Goal: Task Accomplishment & Management: Use online tool/utility

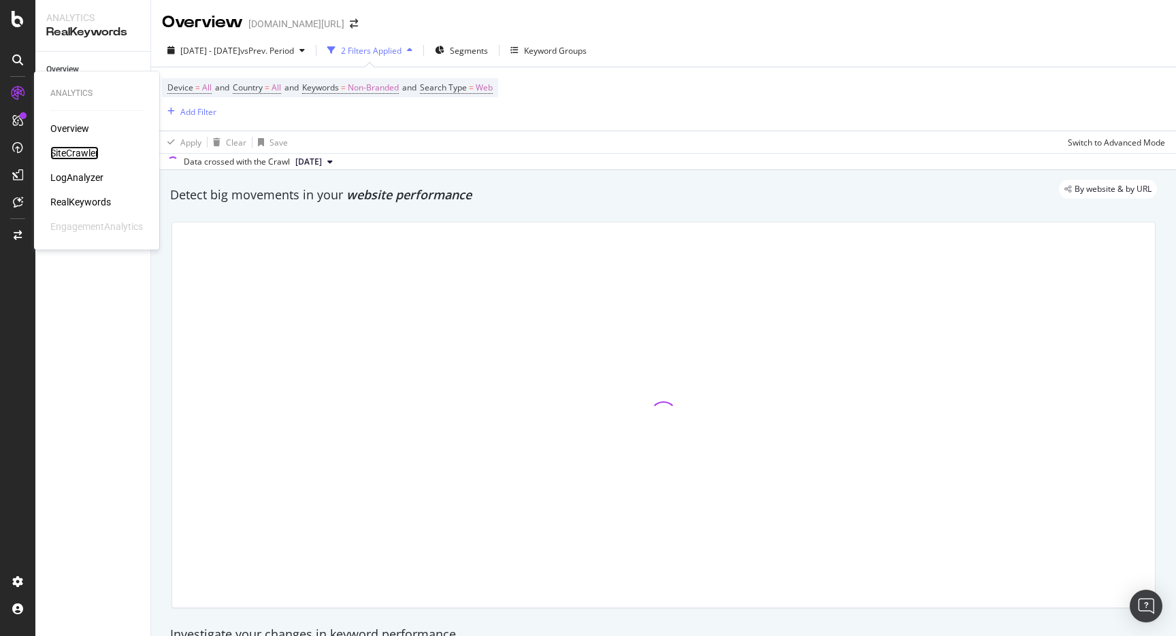
click at [91, 152] on div "SiteCrawler" at bounding box center [74, 153] width 48 height 14
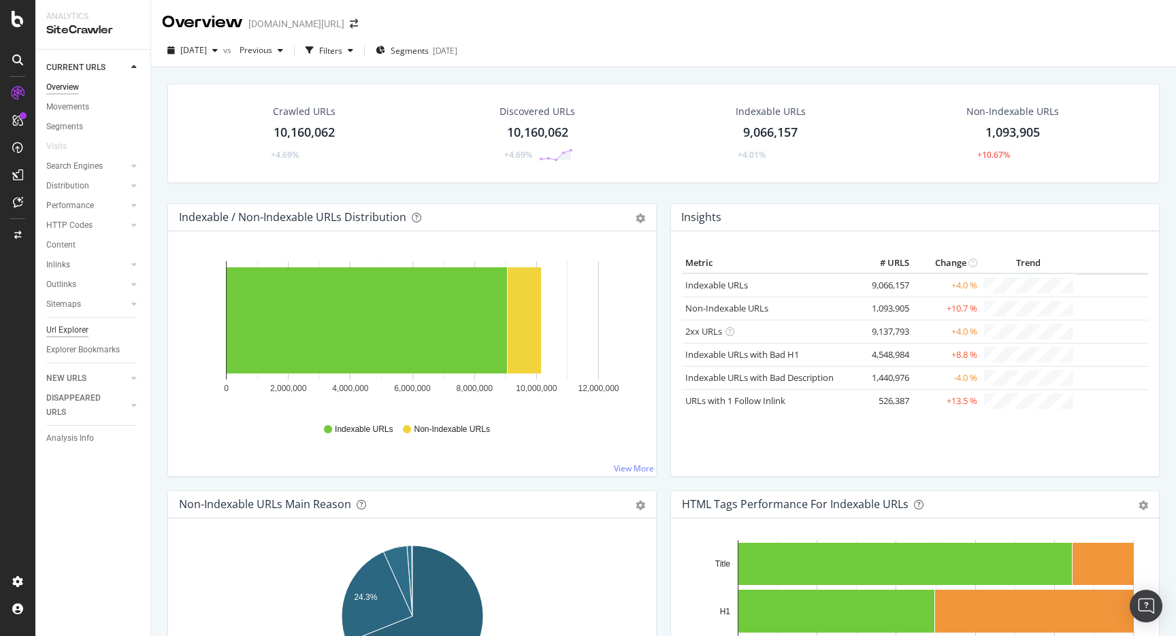
click at [83, 325] on div "Url Explorer" at bounding box center [67, 330] width 42 height 14
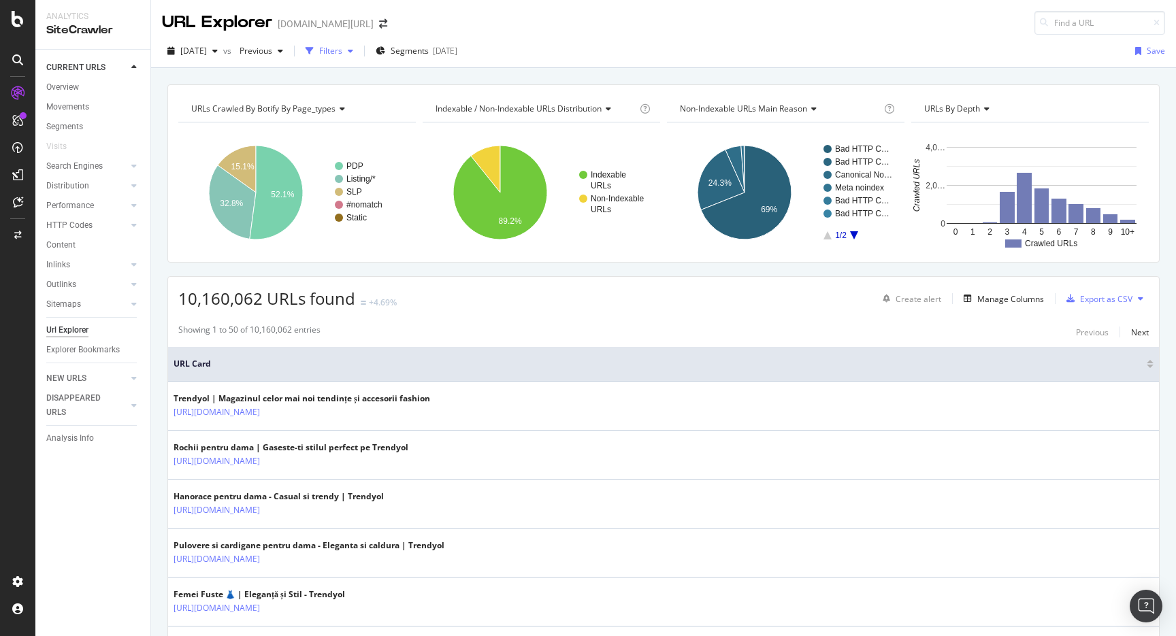
click at [359, 41] on div "Filters" at bounding box center [329, 51] width 59 height 20
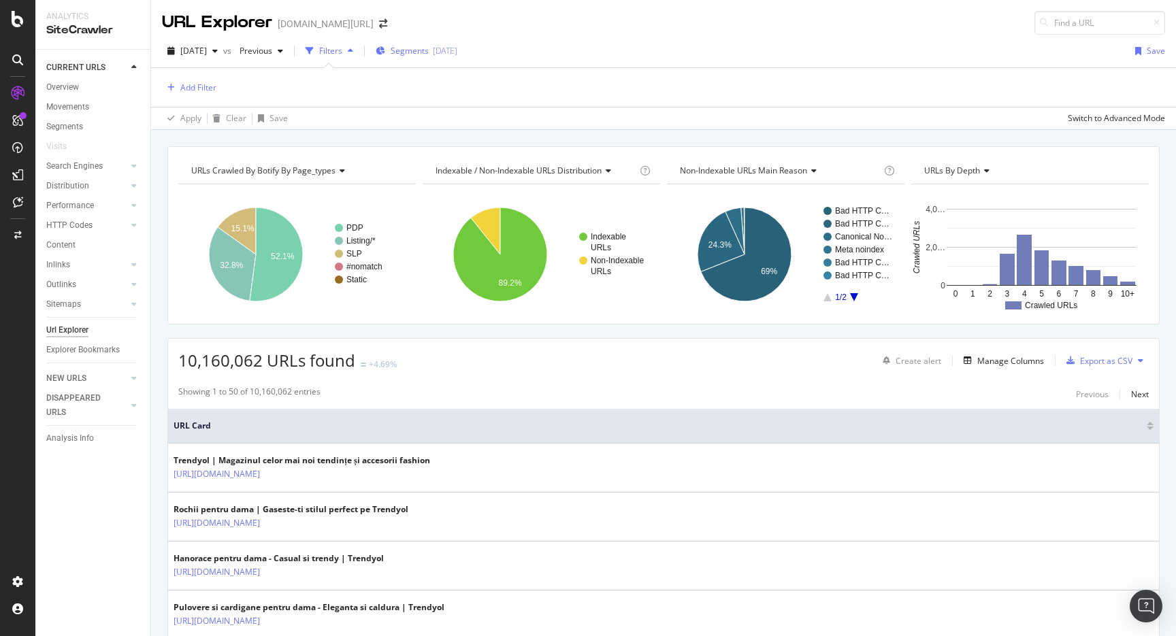
click at [425, 50] on span "Segments" at bounding box center [410, 51] width 38 height 12
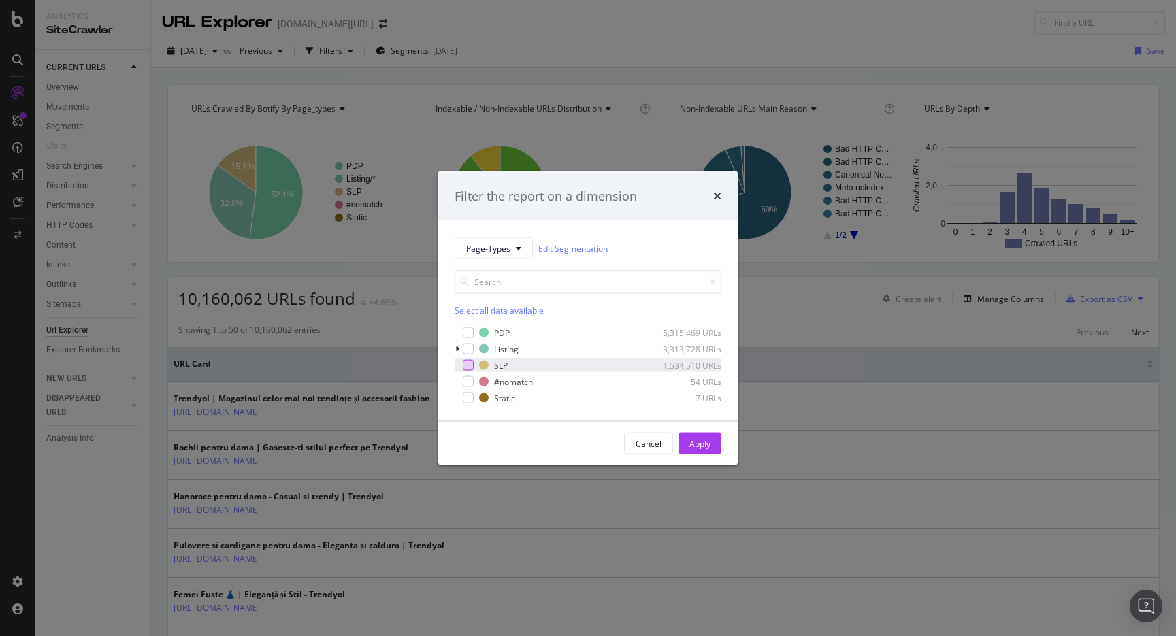
click at [465, 362] on div "modal" at bounding box center [468, 365] width 11 height 11
click at [459, 352] on icon "modal" at bounding box center [457, 349] width 4 height 8
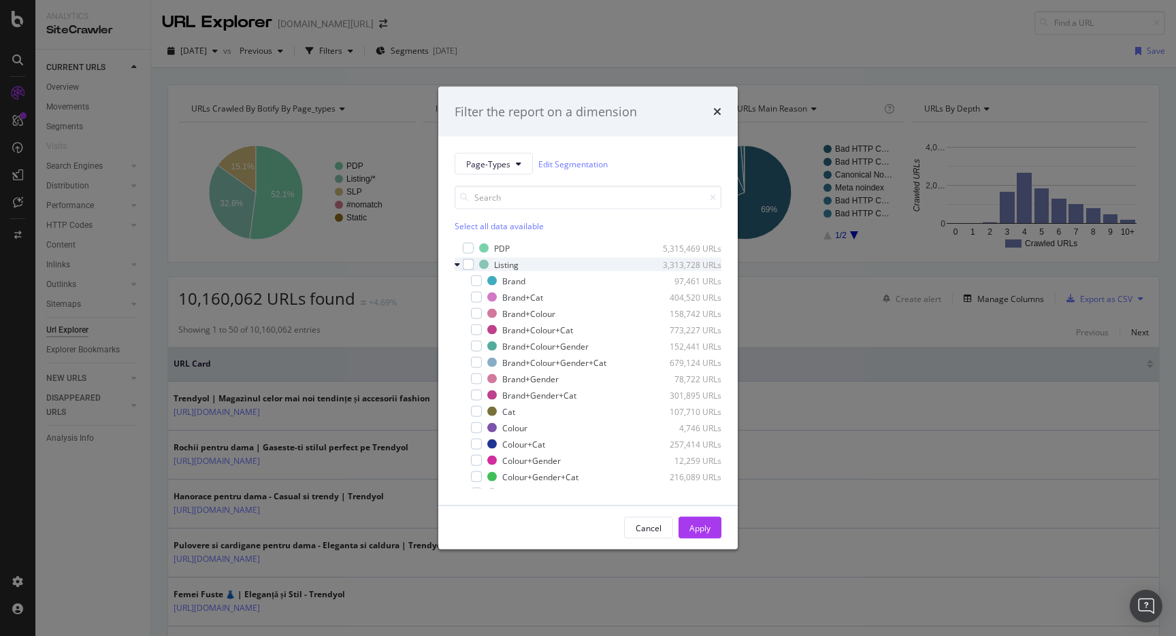
click at [459, 270] on div "modal" at bounding box center [459, 265] width 8 height 14
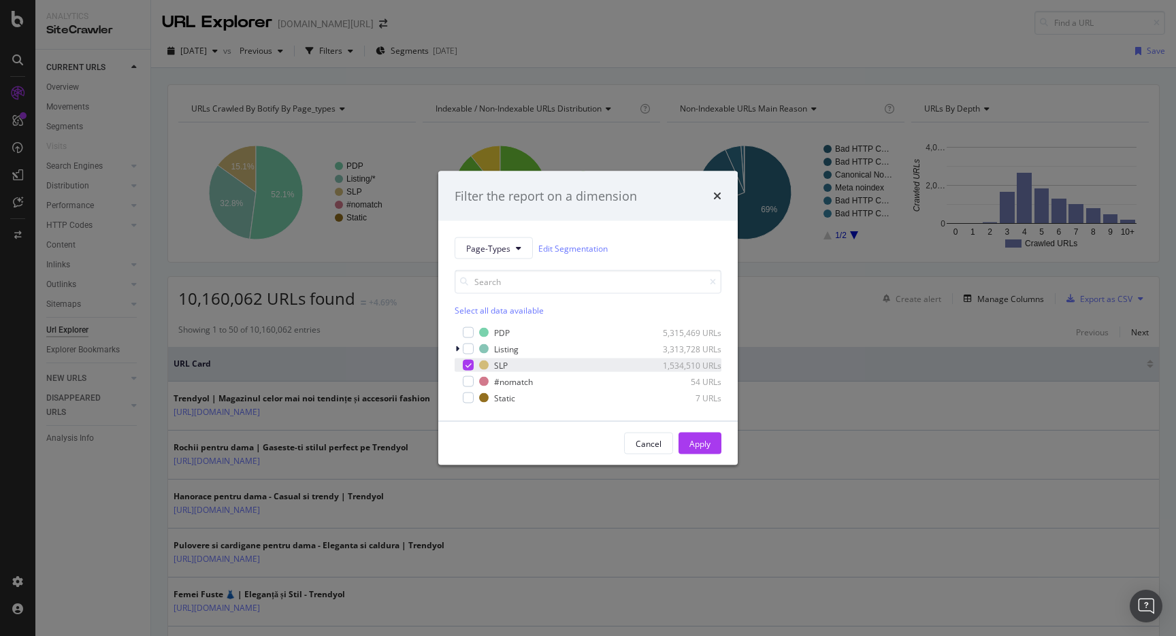
click at [463, 365] on div "modal" at bounding box center [468, 365] width 11 height 11
click at [458, 350] on icon "modal" at bounding box center [457, 349] width 4 height 8
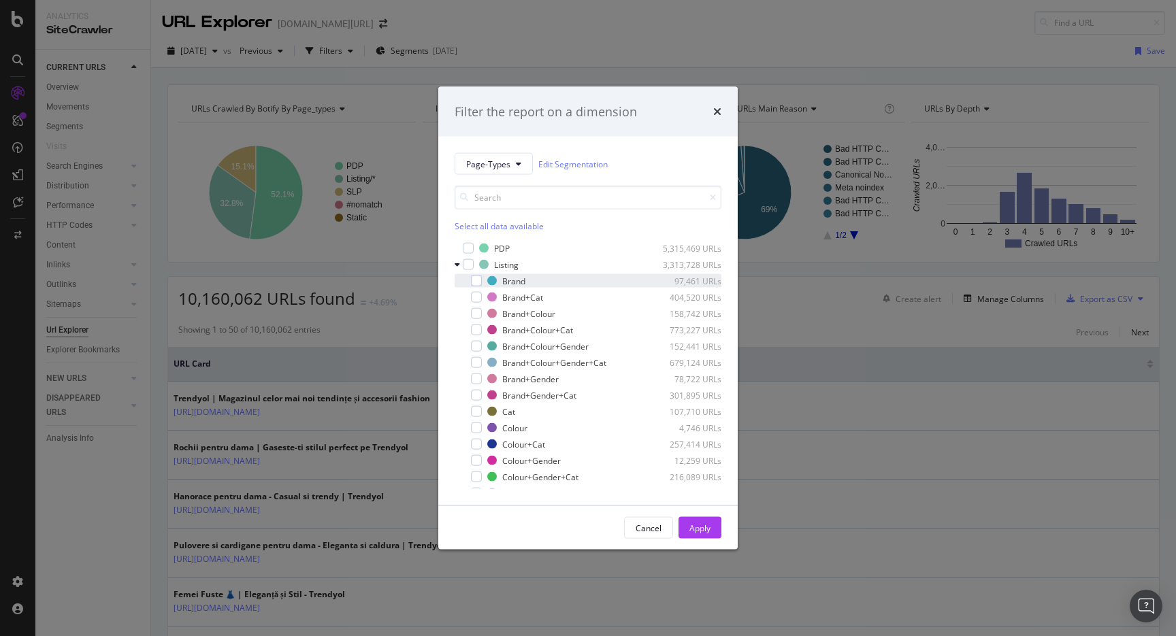
click at [483, 278] on div "Brand 97,461 URLs" at bounding box center [588, 281] width 267 height 14
click at [686, 516] on div "Cancel Apply" at bounding box center [587, 528] width 299 height 44
click at [687, 533] on button "Apply" at bounding box center [699, 528] width 43 height 22
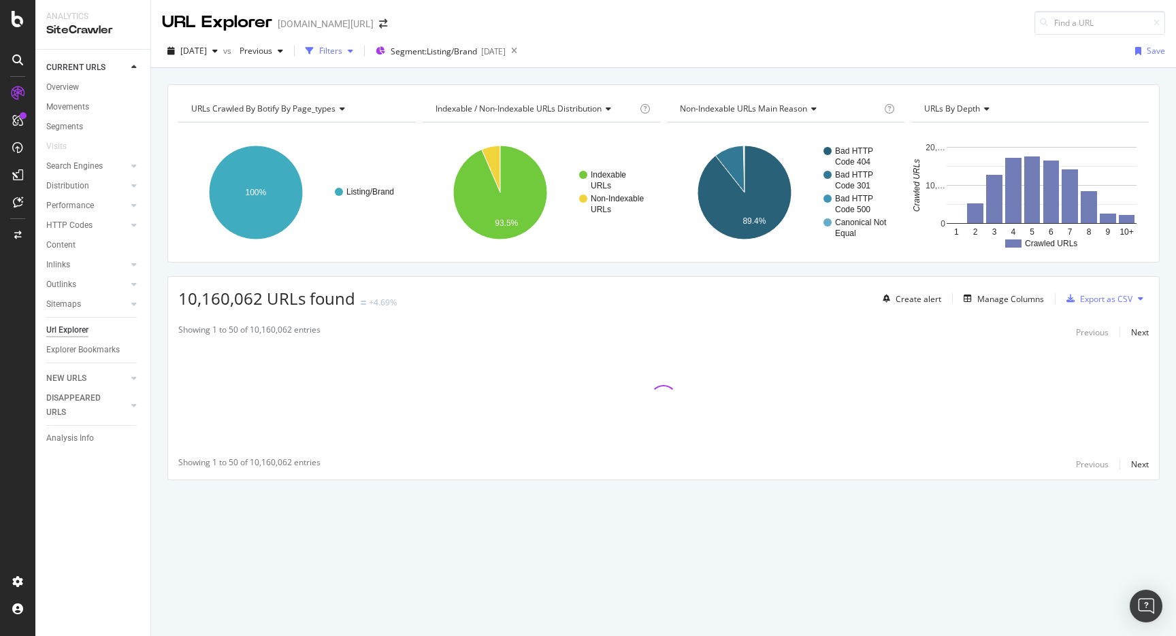
click at [342, 46] on div "Filters" at bounding box center [330, 51] width 23 height 12
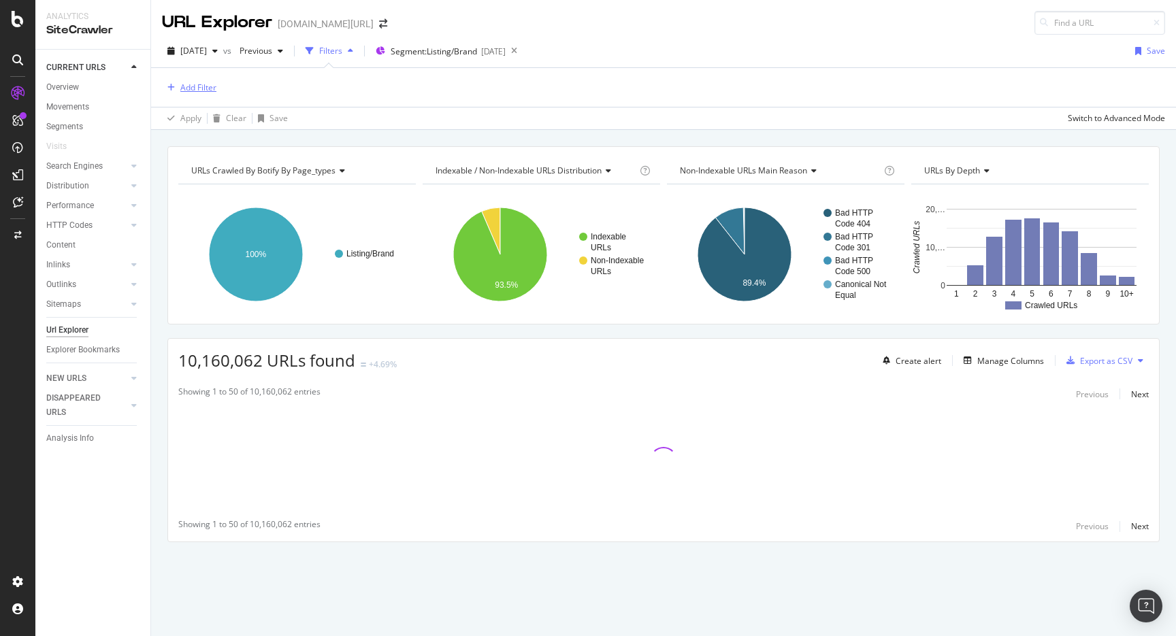
click at [195, 82] on div "Add Filter" at bounding box center [198, 88] width 36 height 12
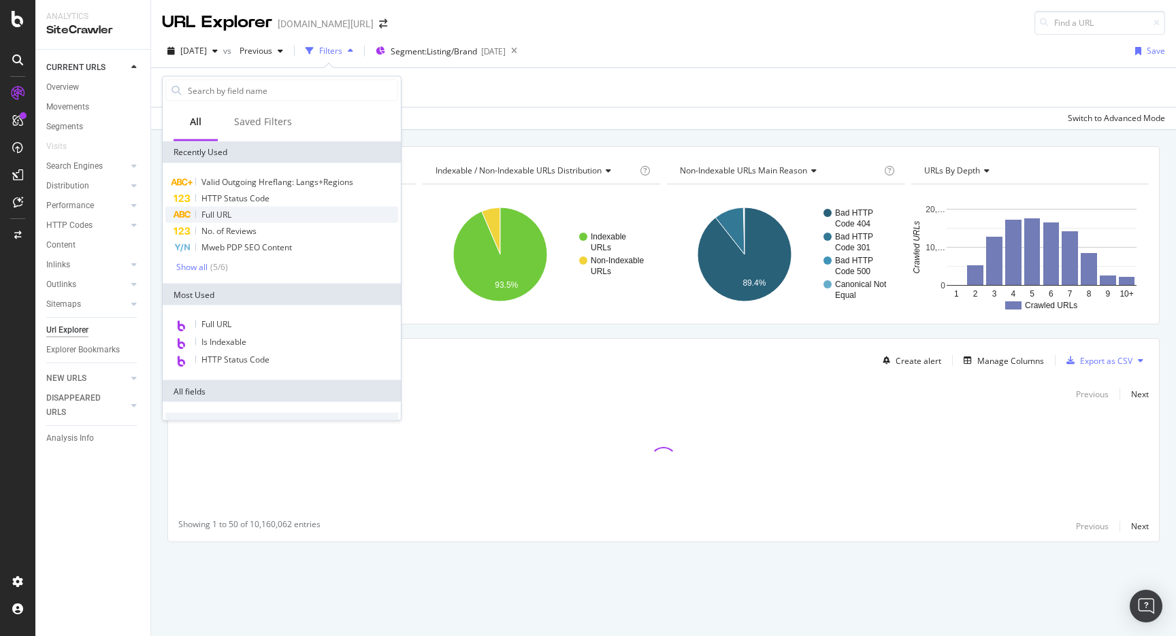
click at [235, 216] on div "Full URL" at bounding box center [281, 215] width 233 height 16
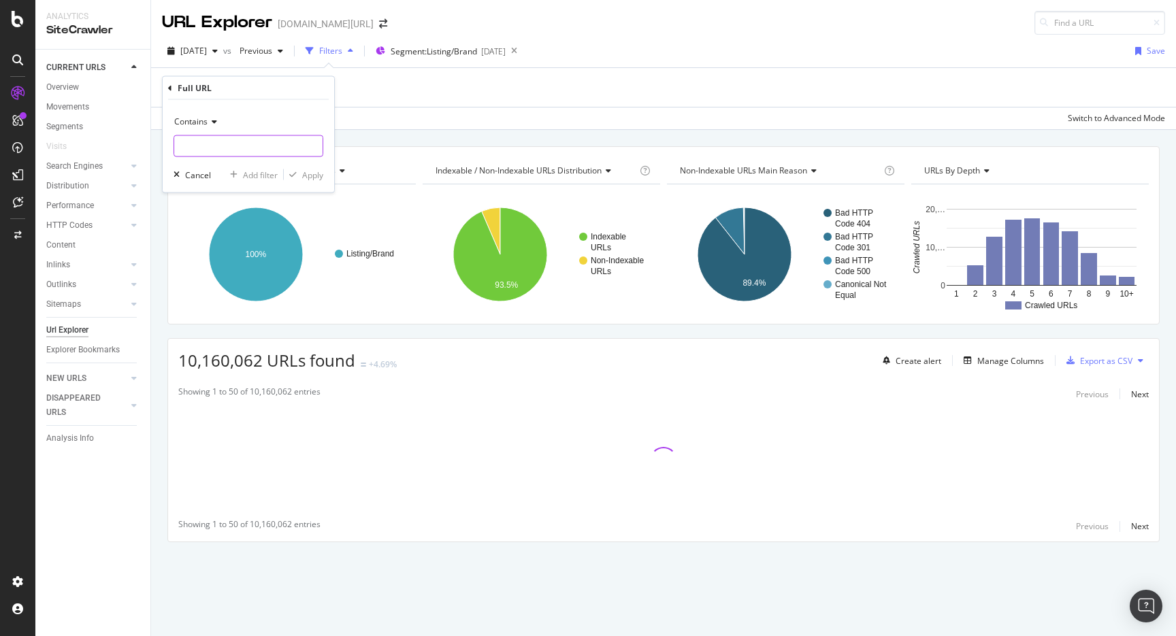
click at [260, 136] on input "text" at bounding box center [248, 146] width 148 height 22
type input "pi="
click at [199, 122] on span "Contains" at bounding box center [190, 122] width 33 height 12
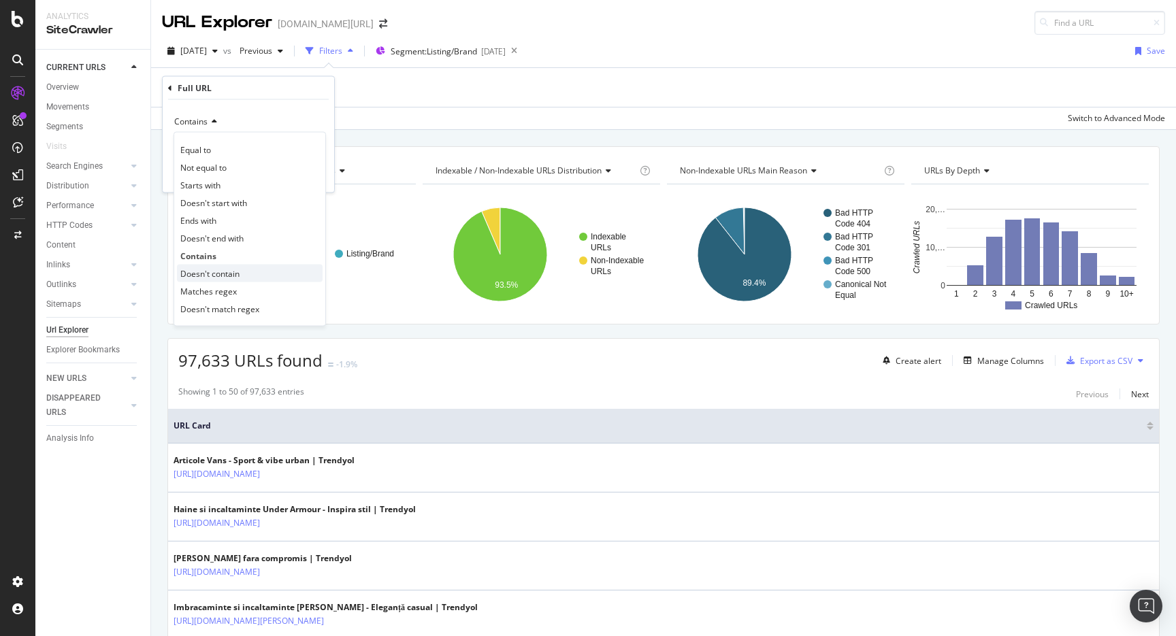
click at [218, 274] on span "Doesn't contain" at bounding box center [209, 273] width 59 height 12
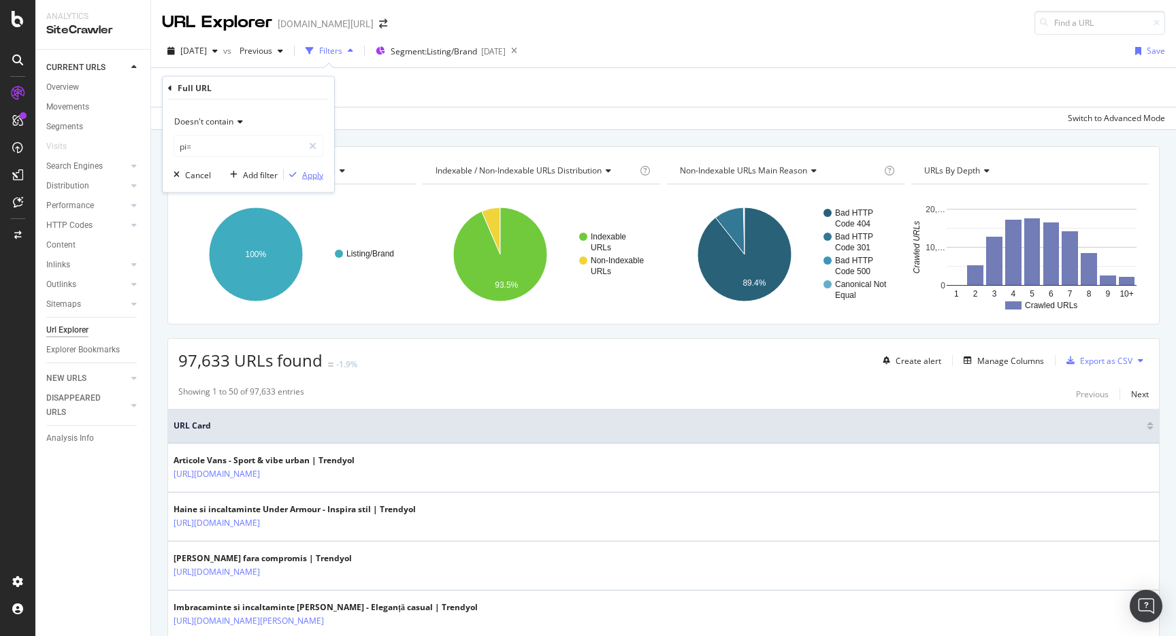
click at [318, 171] on div "Apply" at bounding box center [312, 175] width 21 height 12
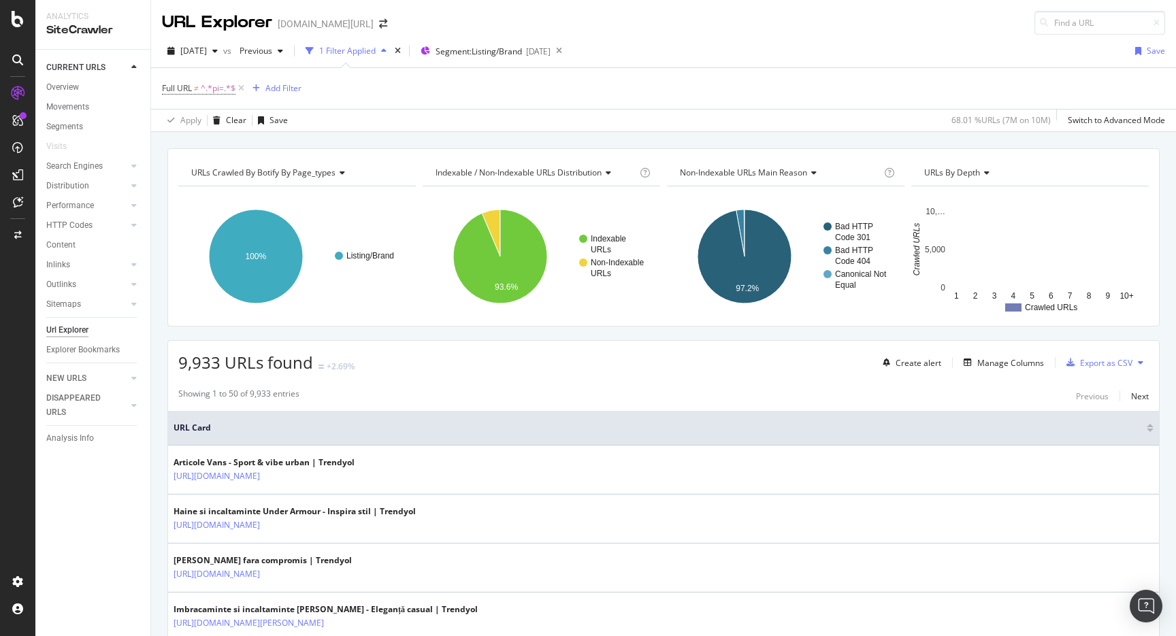
scroll to position [14, 0]
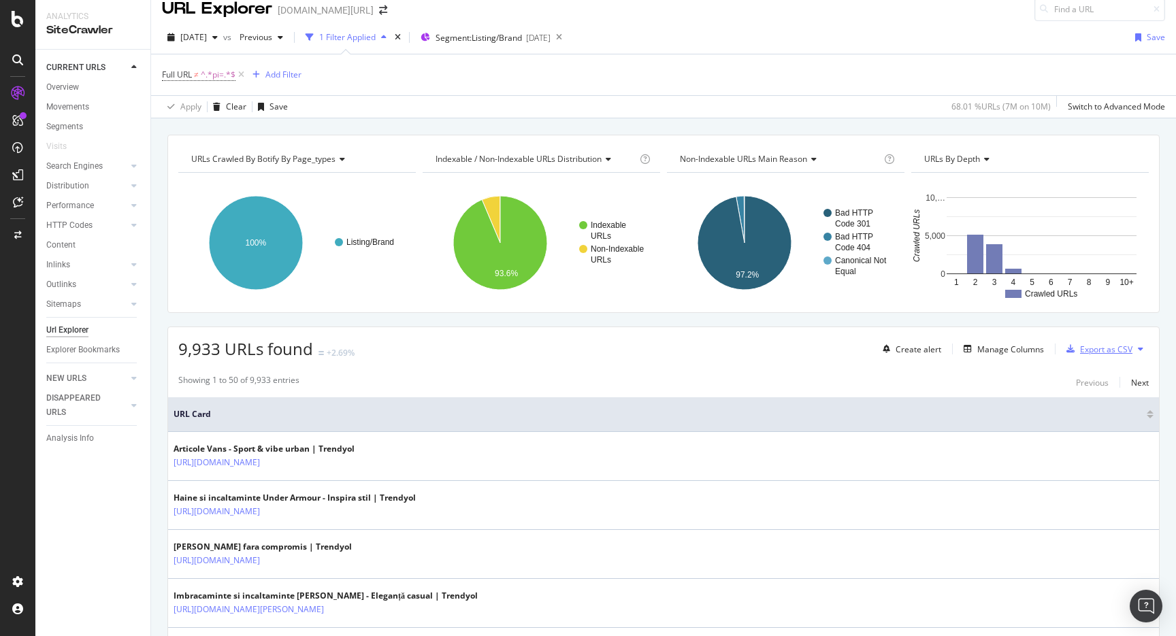
click at [1113, 354] on div "Export as CSV" at bounding box center [1106, 350] width 52 height 12
click at [986, 340] on div "Create alert Manage Columns Export as CSV" at bounding box center [1012, 348] width 271 height 23
click at [986, 345] on div "Manage Columns" at bounding box center [1010, 350] width 67 height 12
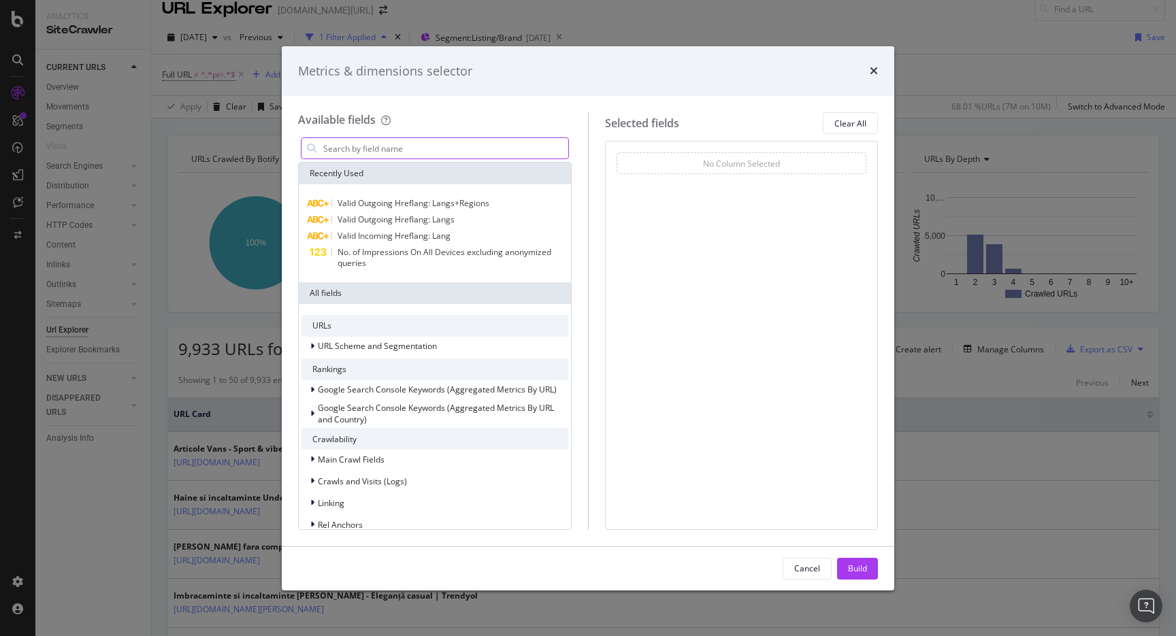
click at [485, 150] on input "modal" at bounding box center [445, 148] width 246 height 20
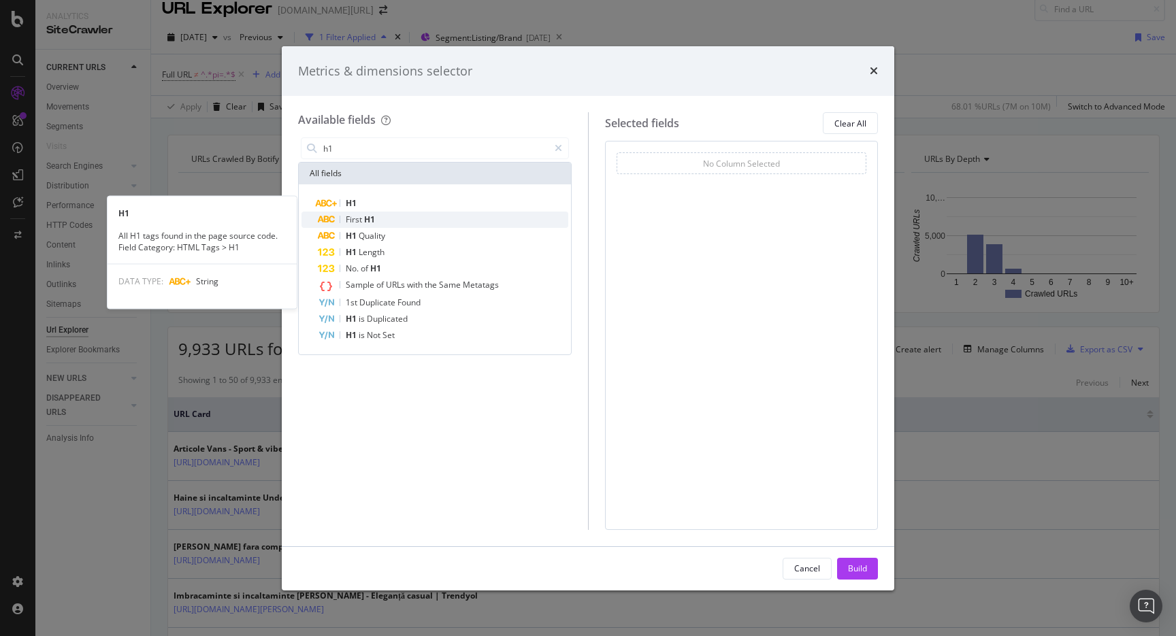
type input "h1"
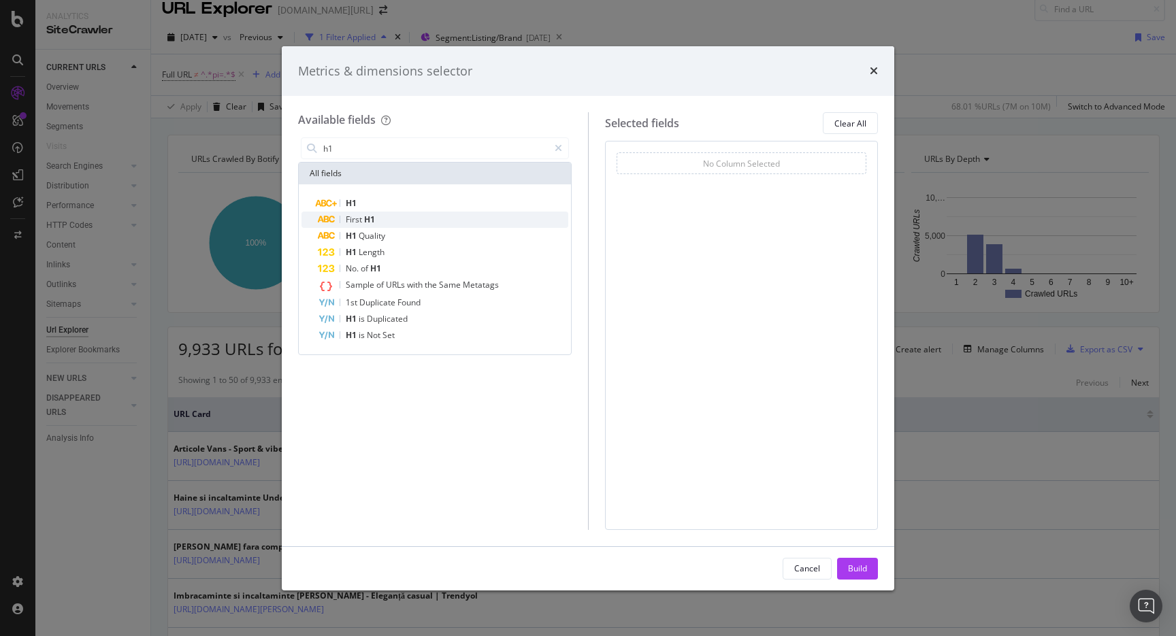
click at [415, 218] on div "First H1" at bounding box center [443, 220] width 250 height 16
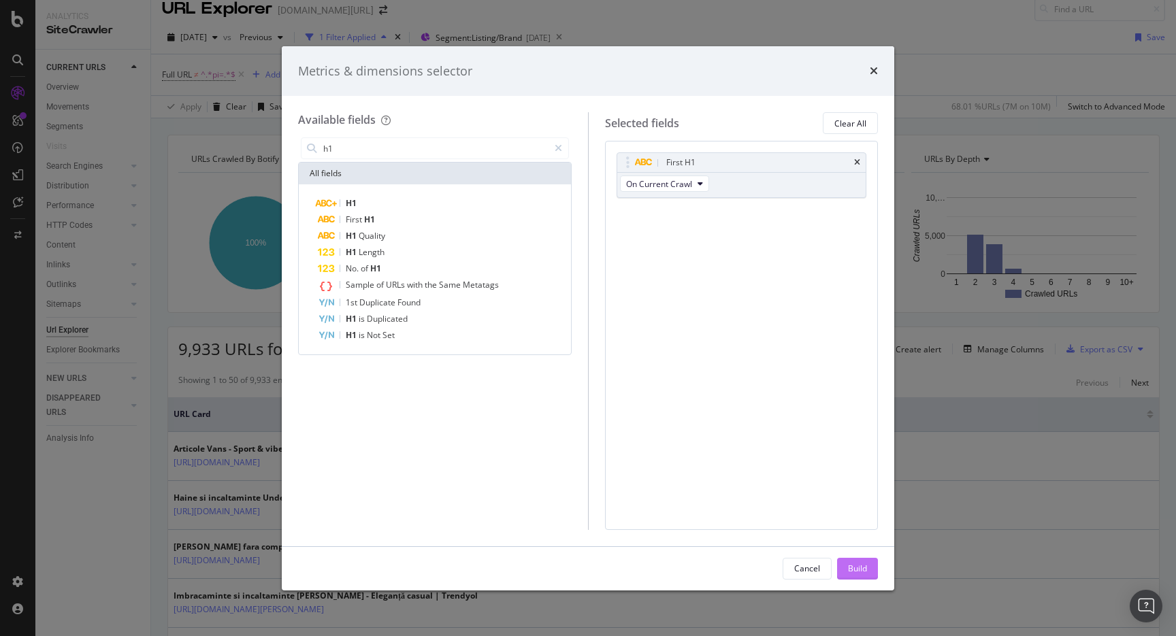
click at [856, 559] on div "Build" at bounding box center [857, 569] width 19 height 20
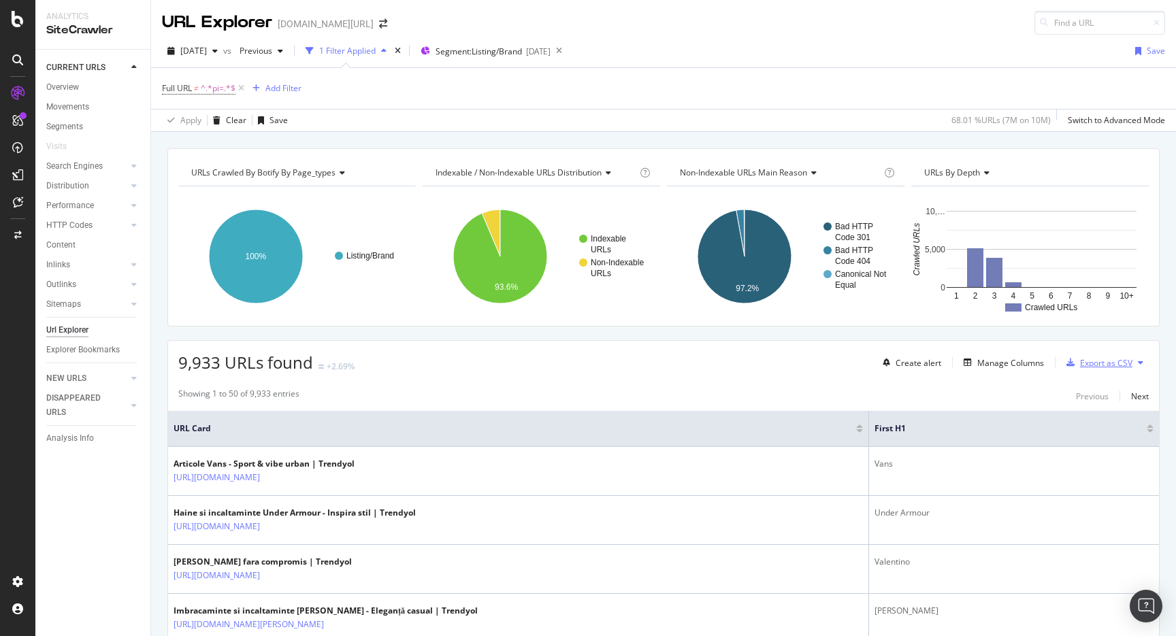
click at [1081, 361] on div "Export as CSV" at bounding box center [1106, 363] width 52 height 12
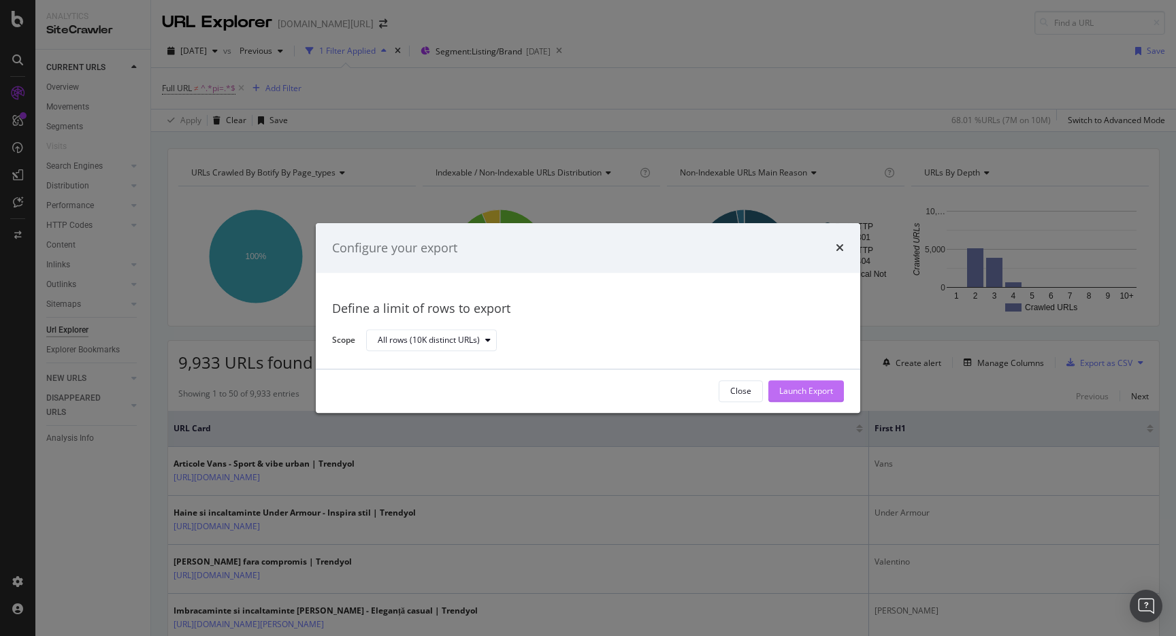
click at [787, 401] on div "Launch Export" at bounding box center [806, 391] width 54 height 20
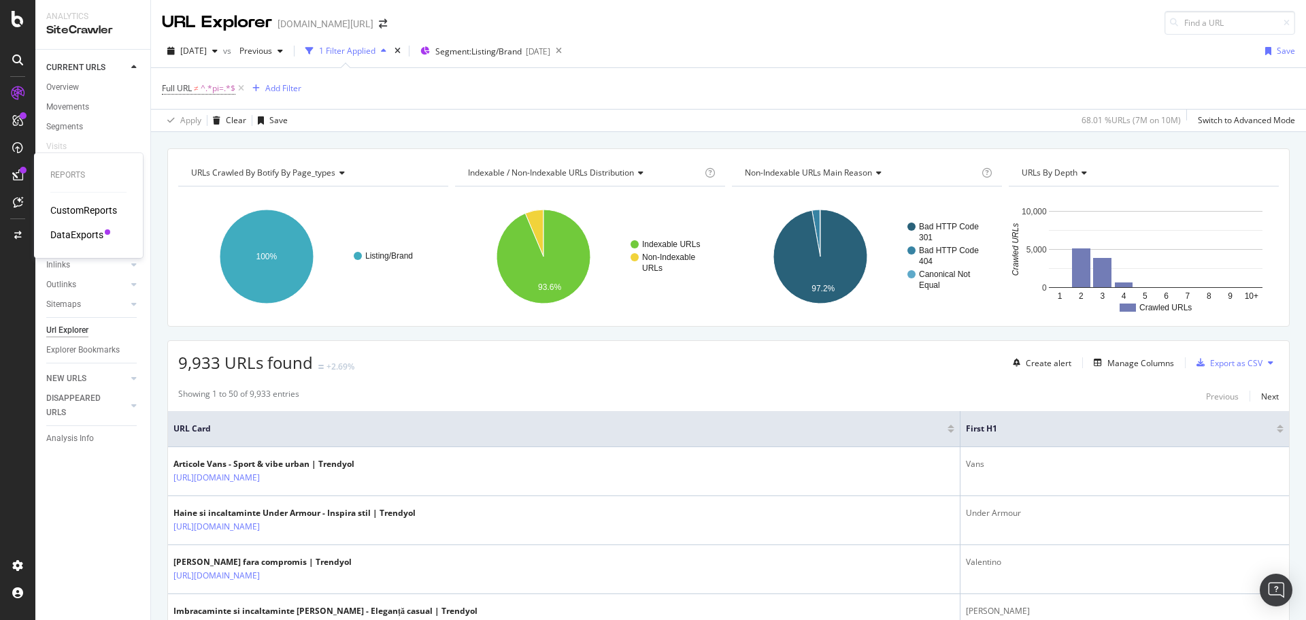
drag, startPoint x: 88, startPoint y: 235, endPoint x: 440, endPoint y: 169, distance: 358.0
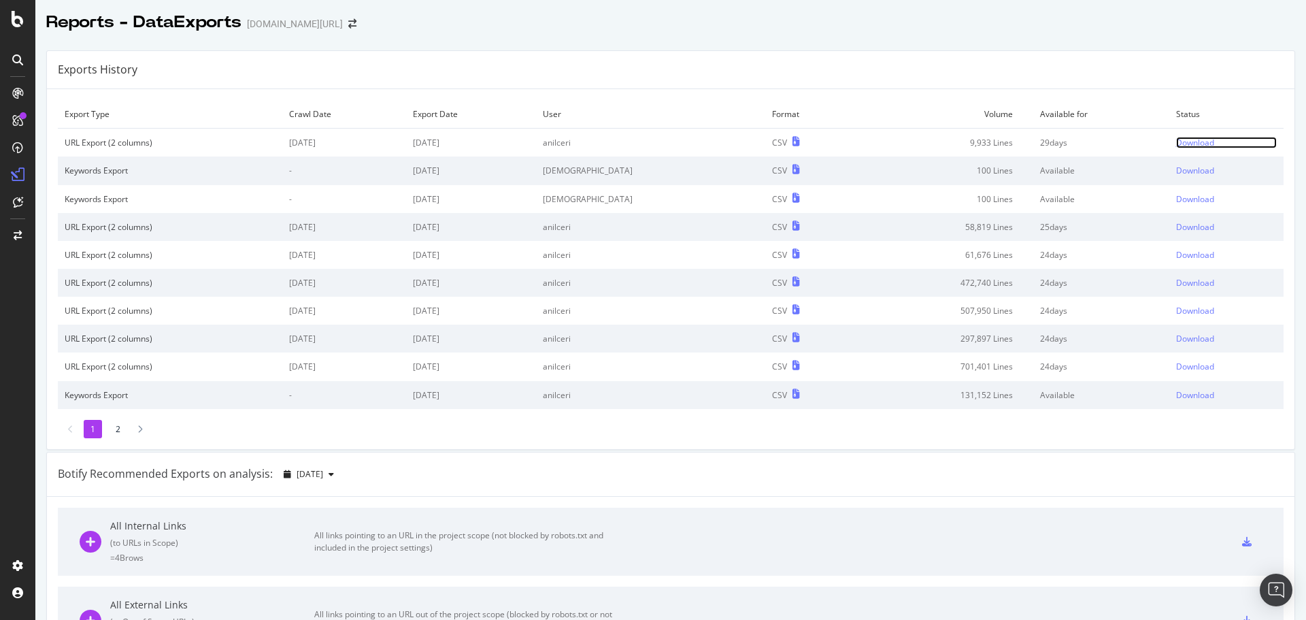
click at [1176, 143] on div "Download" at bounding box center [1195, 143] width 38 height 12
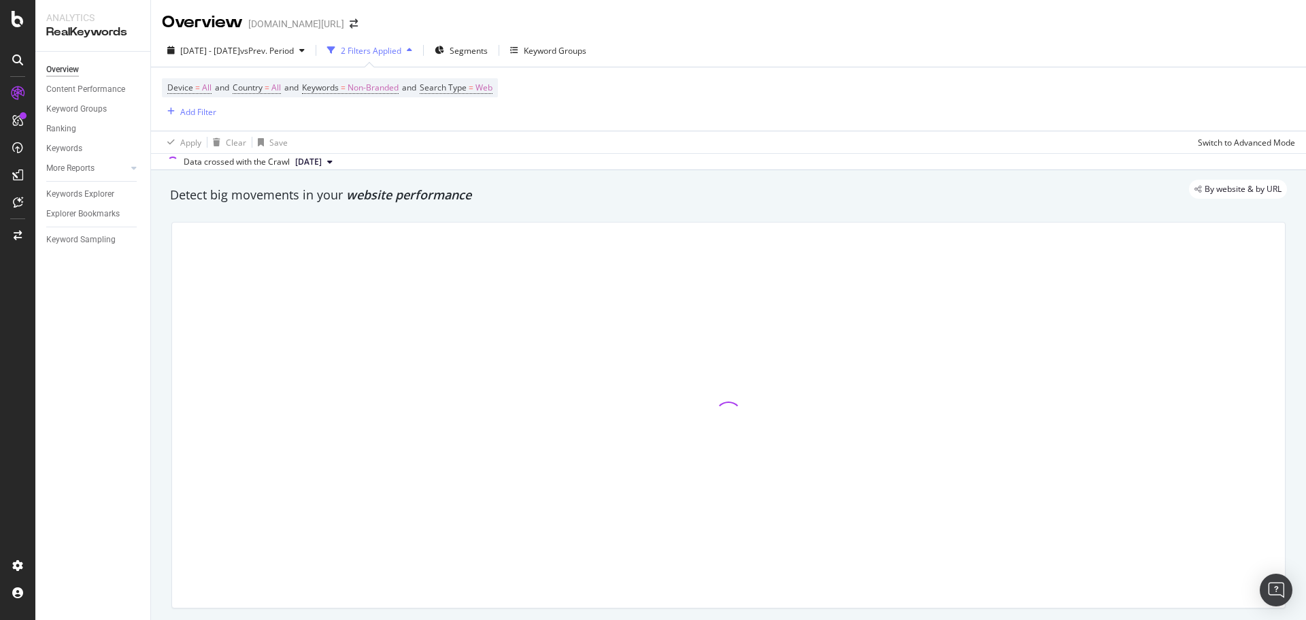
click at [337, 22] on div "Overview trendyol.com/ro" at bounding box center [267, 22] width 210 height 23
click at [71, 149] on div "SiteCrawler" at bounding box center [74, 153] width 48 height 14
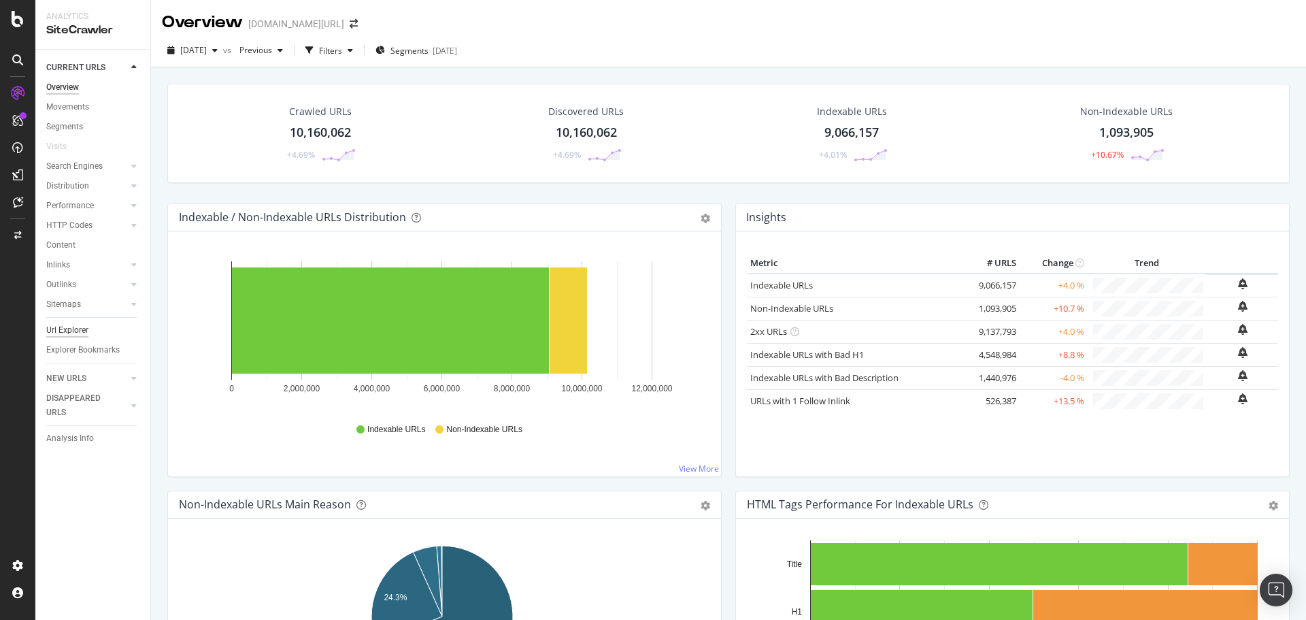
click at [57, 327] on div "Url Explorer" at bounding box center [67, 330] width 42 height 14
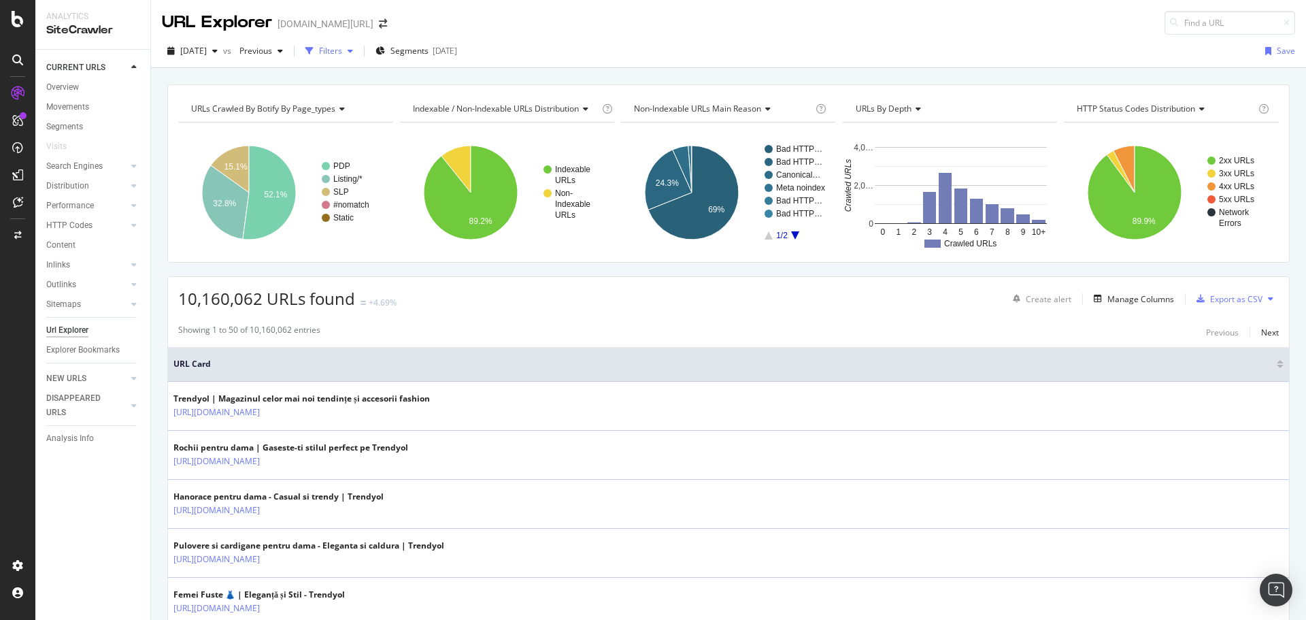
click at [342, 51] on div "Filters" at bounding box center [330, 51] width 23 height 12
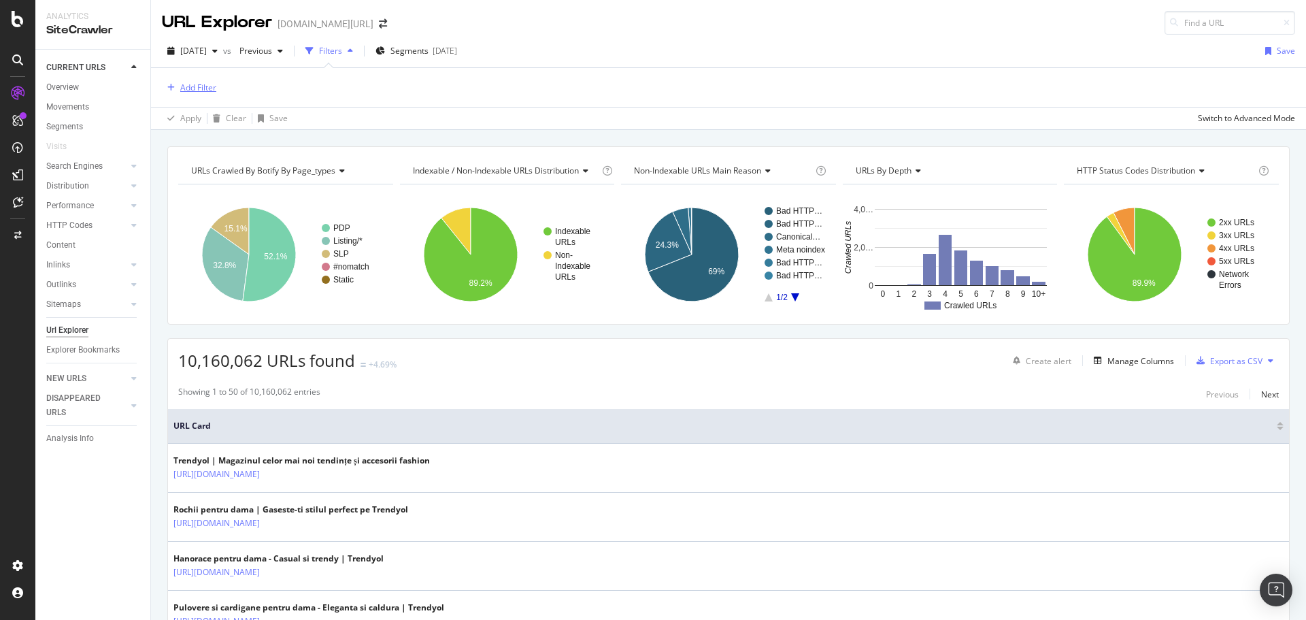
click at [211, 91] on div "Add Filter" at bounding box center [198, 88] width 36 height 12
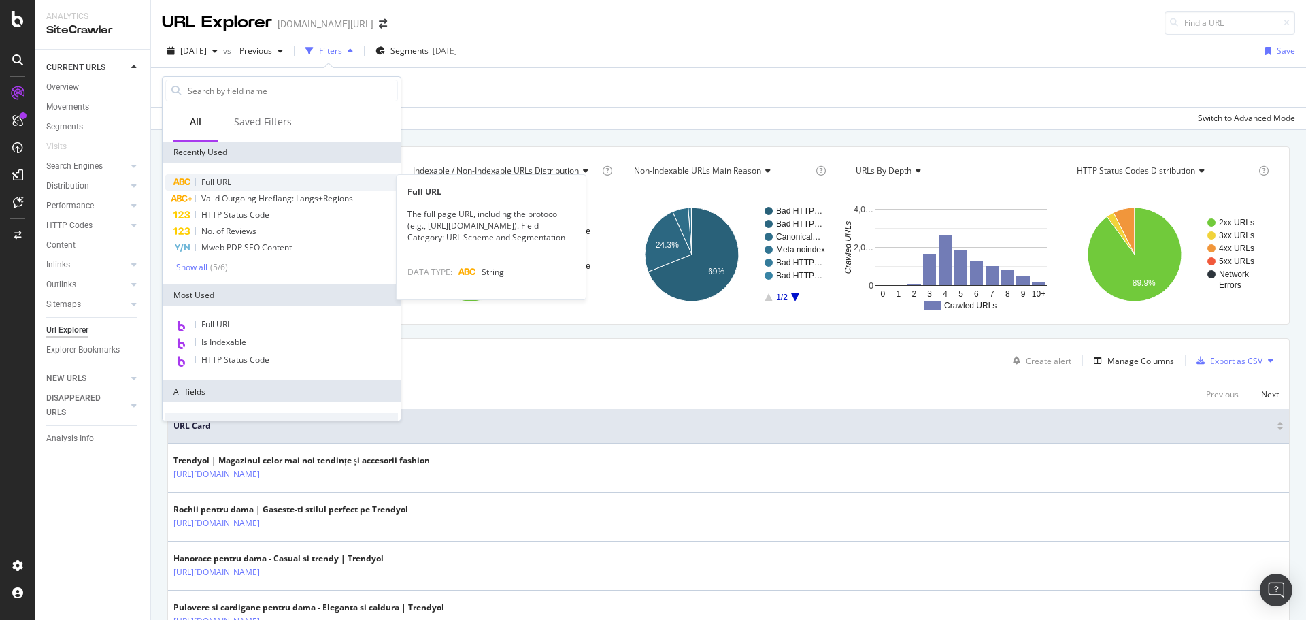
click at [213, 178] on span "Full URL" at bounding box center [216, 182] width 30 height 12
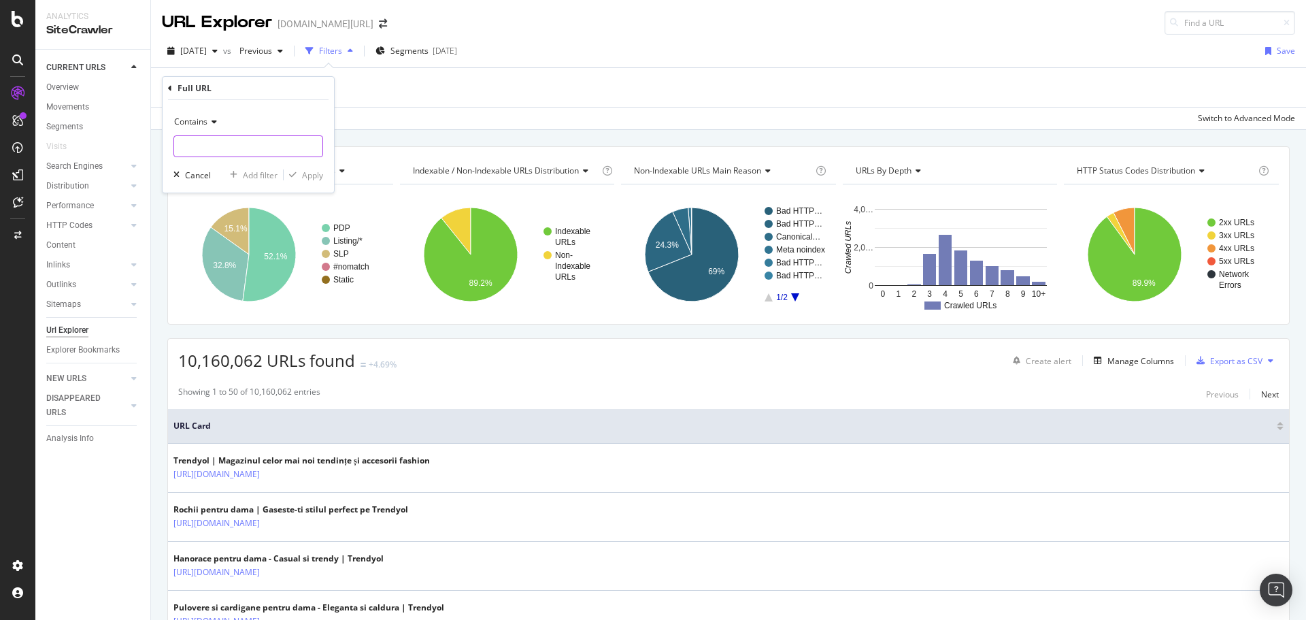
click at [222, 146] on input "text" at bounding box center [248, 146] width 148 height 22
type input "com.tr"
click at [299, 181] on button "Apply" at bounding box center [303, 175] width 39 height 14
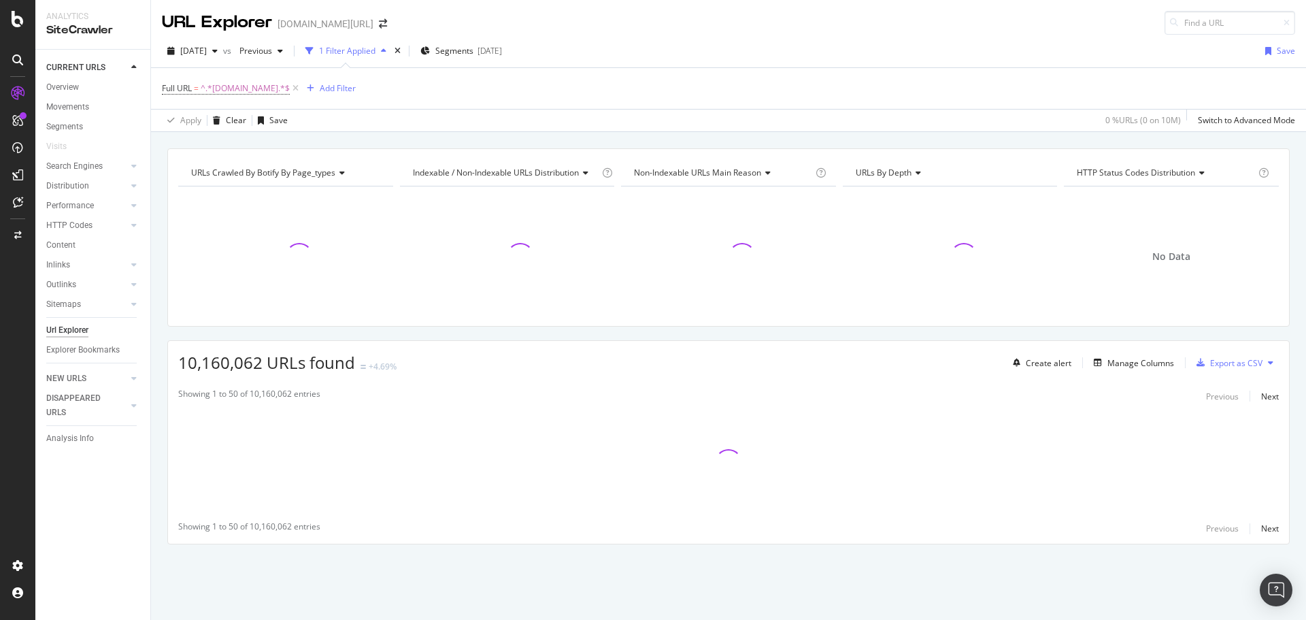
click at [747, 33] on div "URL Explorer trendyol.com/ro" at bounding box center [728, 17] width 1155 height 35
